Goal: Navigation & Orientation: Find specific page/section

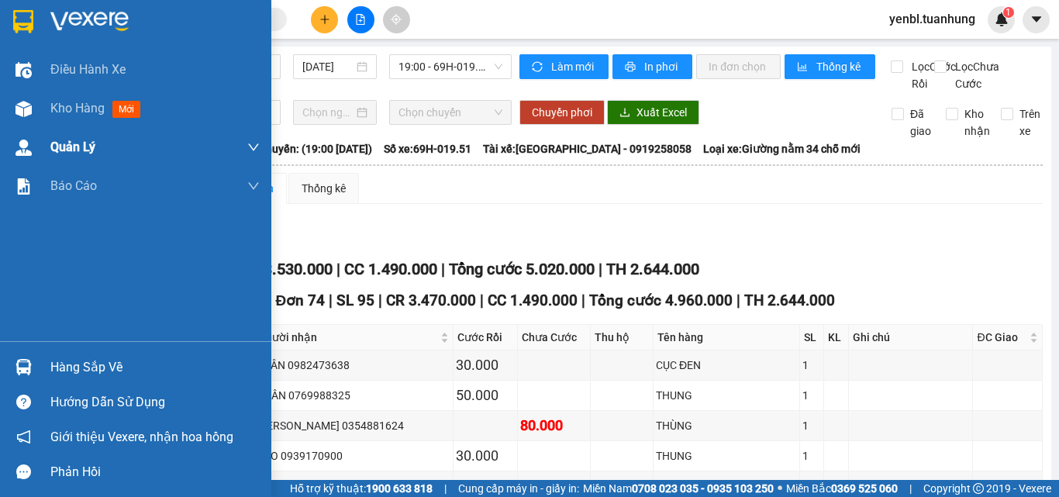
click at [43, 124] on div "Kho hàng mới" at bounding box center [135, 108] width 271 height 39
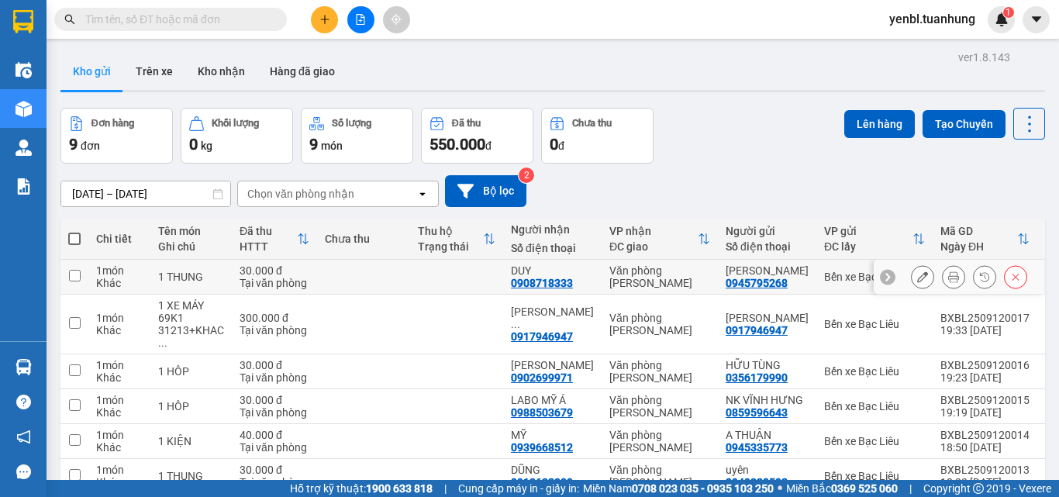
click at [948, 281] on icon at bounding box center [953, 276] width 11 height 11
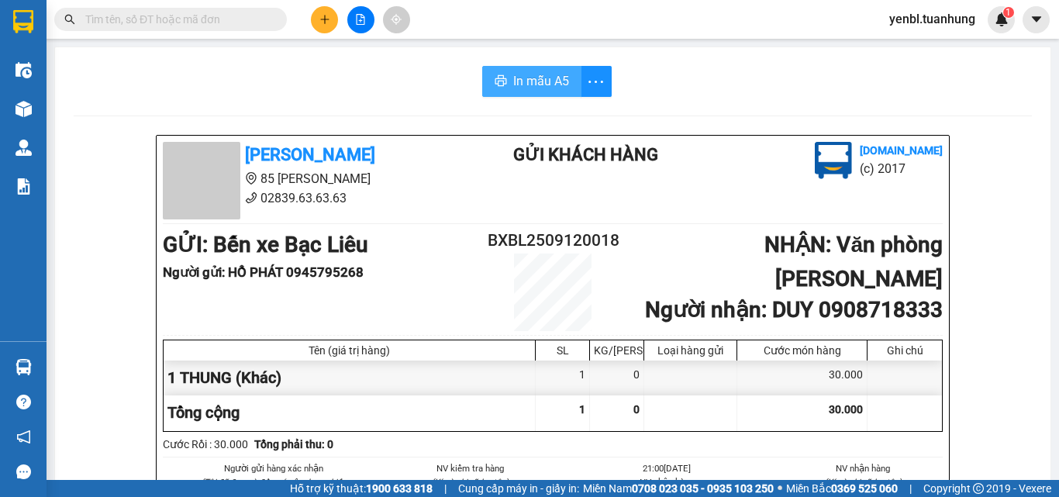
click at [515, 78] on span "In mẫu A5" at bounding box center [541, 80] width 56 height 19
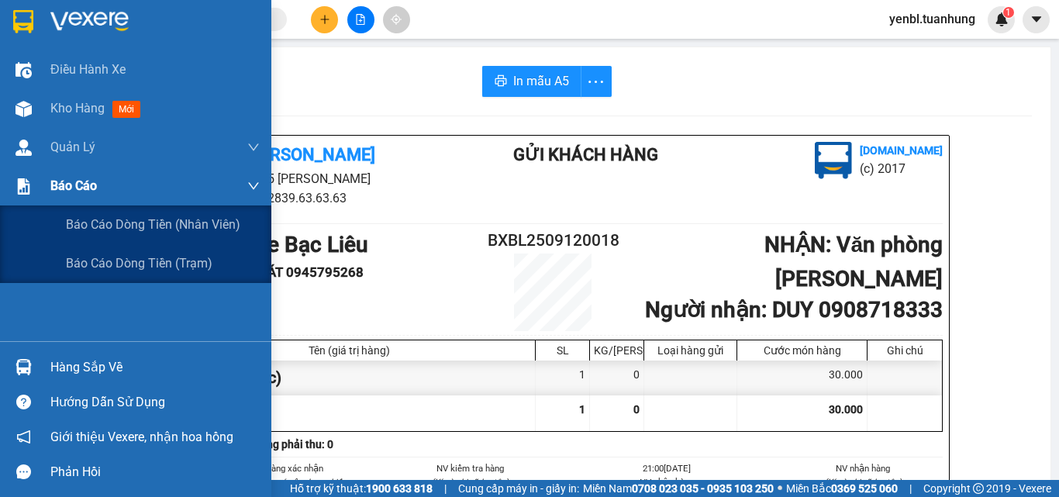
click at [37, 192] on div "Báo cáo" at bounding box center [135, 186] width 271 height 39
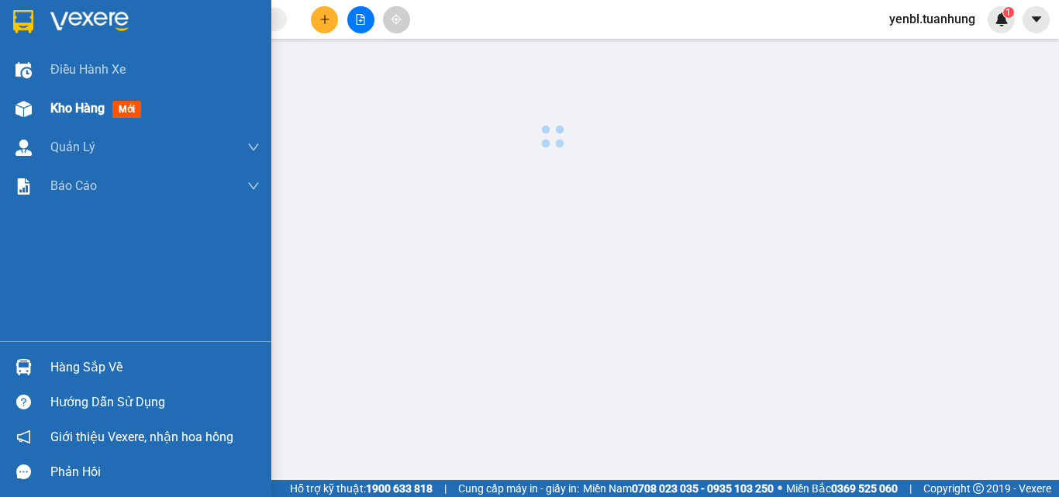
click at [56, 115] on span "Kho hàng" at bounding box center [77, 108] width 54 height 15
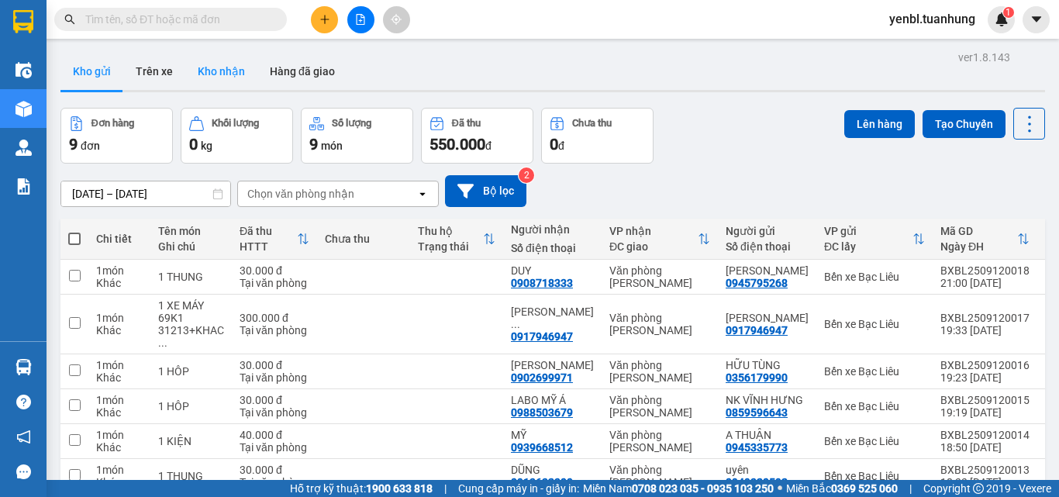
click at [209, 78] on button "Kho nhận" at bounding box center [221, 71] width 72 height 37
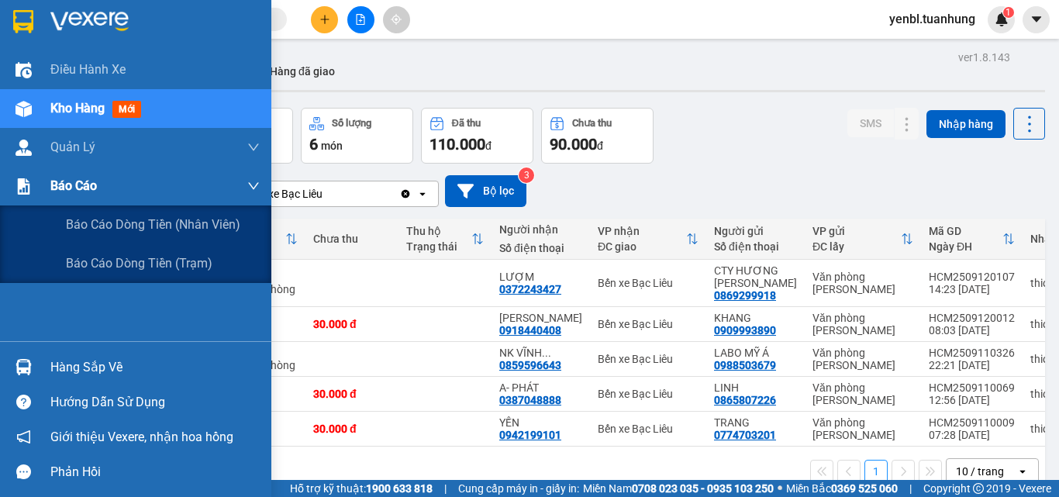
click at [79, 178] on span "Báo cáo" at bounding box center [73, 185] width 47 height 19
